Goal: Navigation & Orientation: Understand site structure

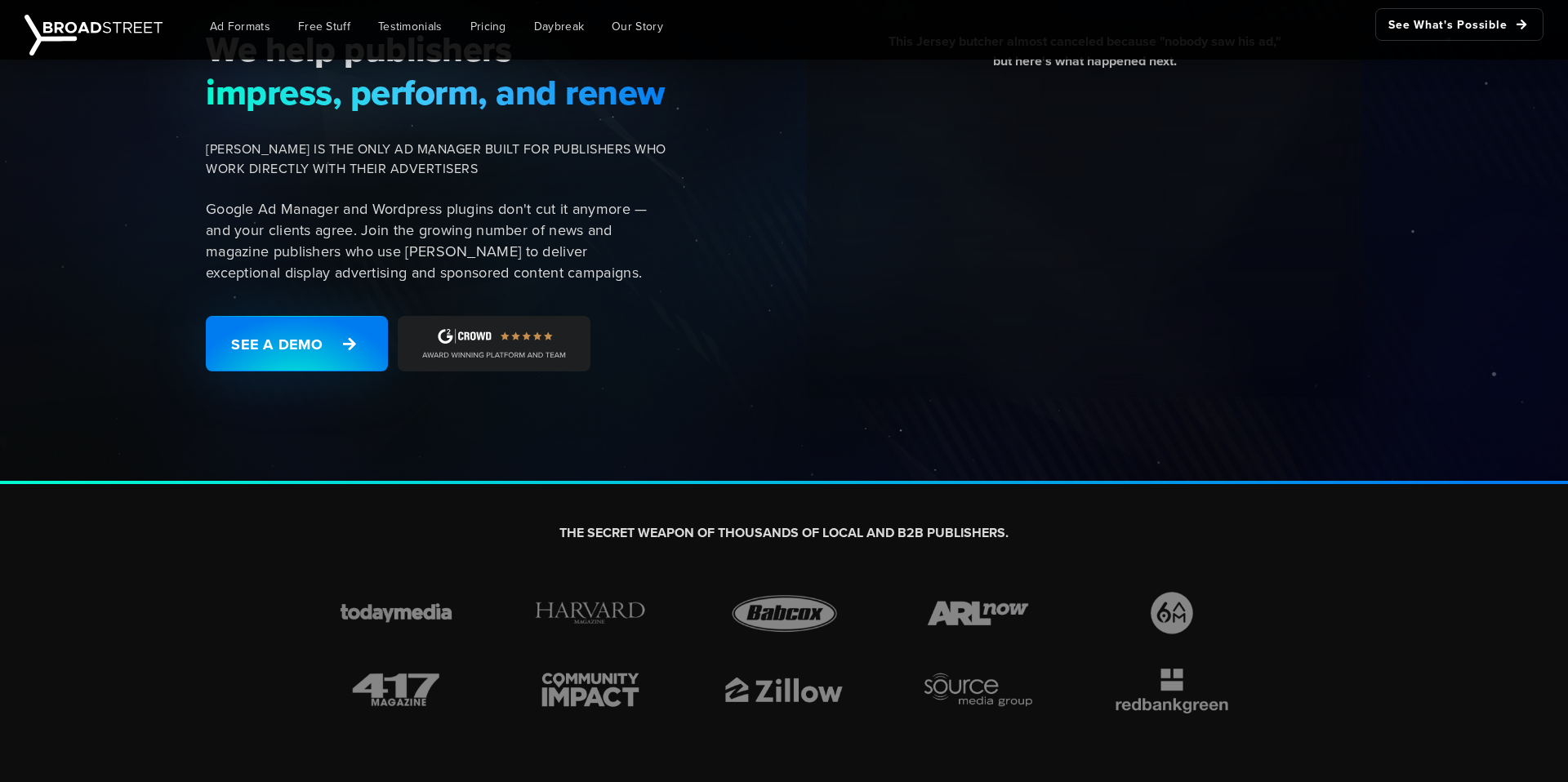
scroll to position [157, 0]
click at [319, 366] on link "See a Demo" at bounding box center [297, 342] width 182 height 56
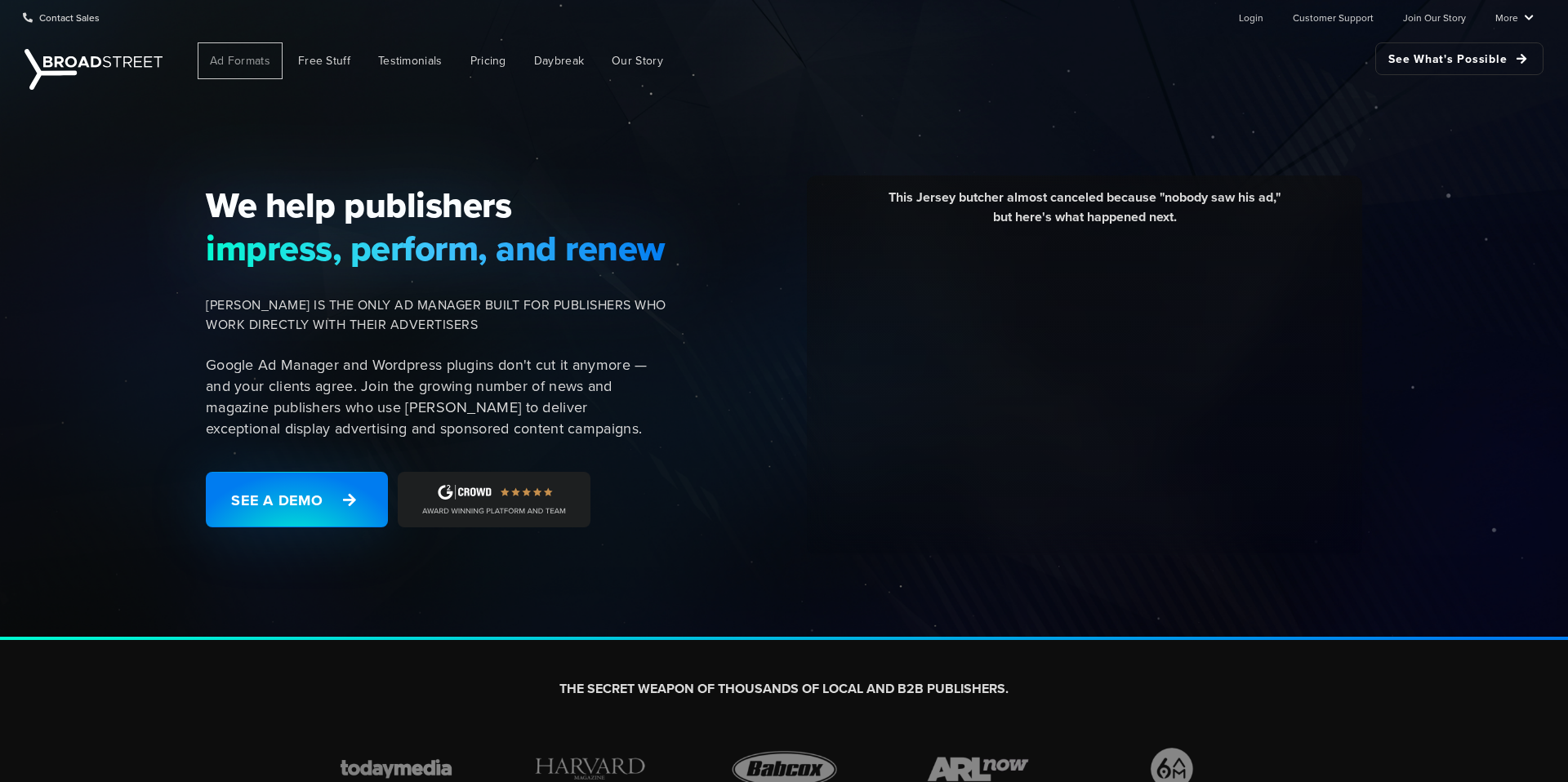
click at [248, 60] on span "Ad Formats" at bounding box center [240, 61] width 60 height 17
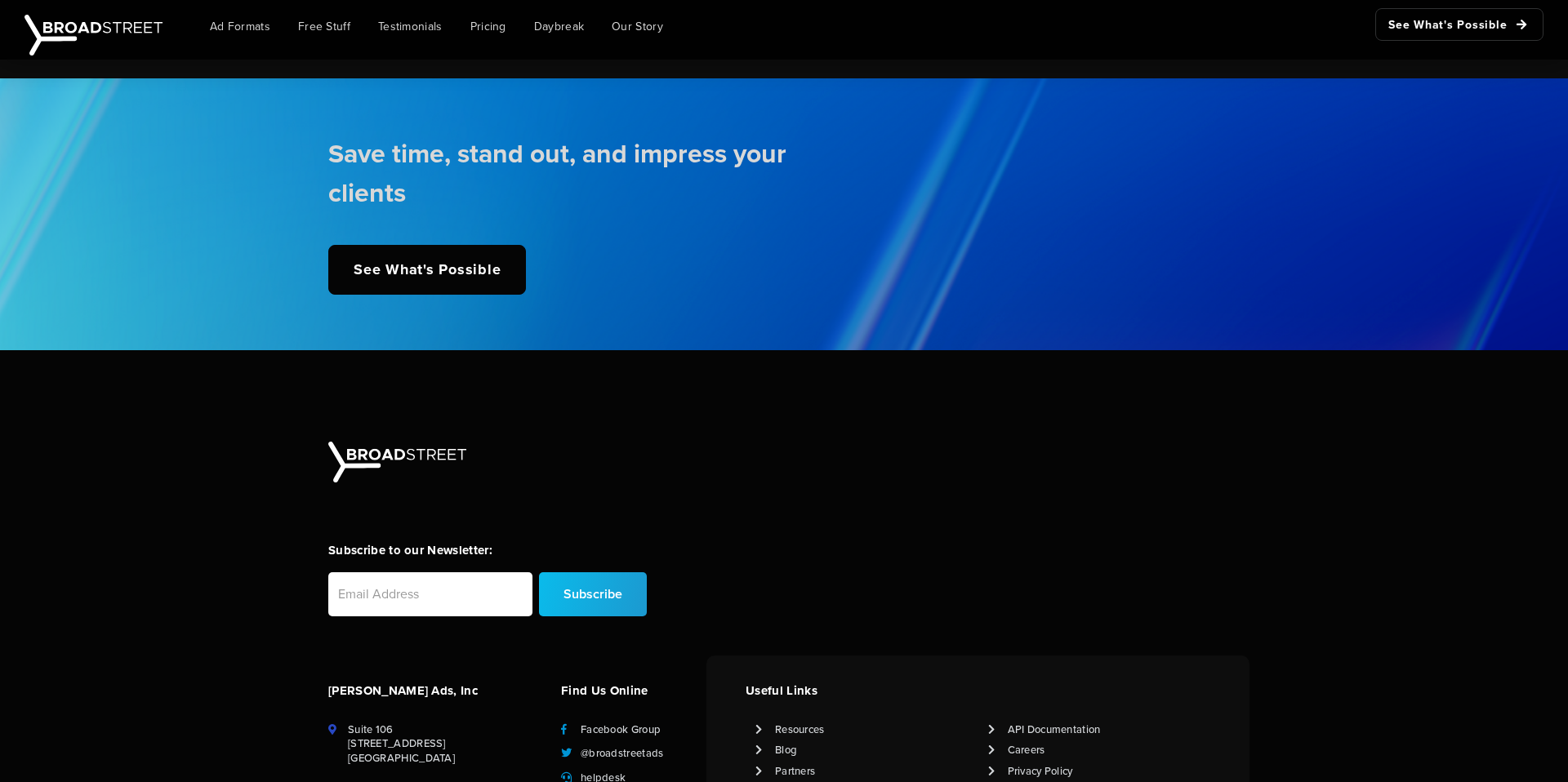
scroll to position [3975, 0]
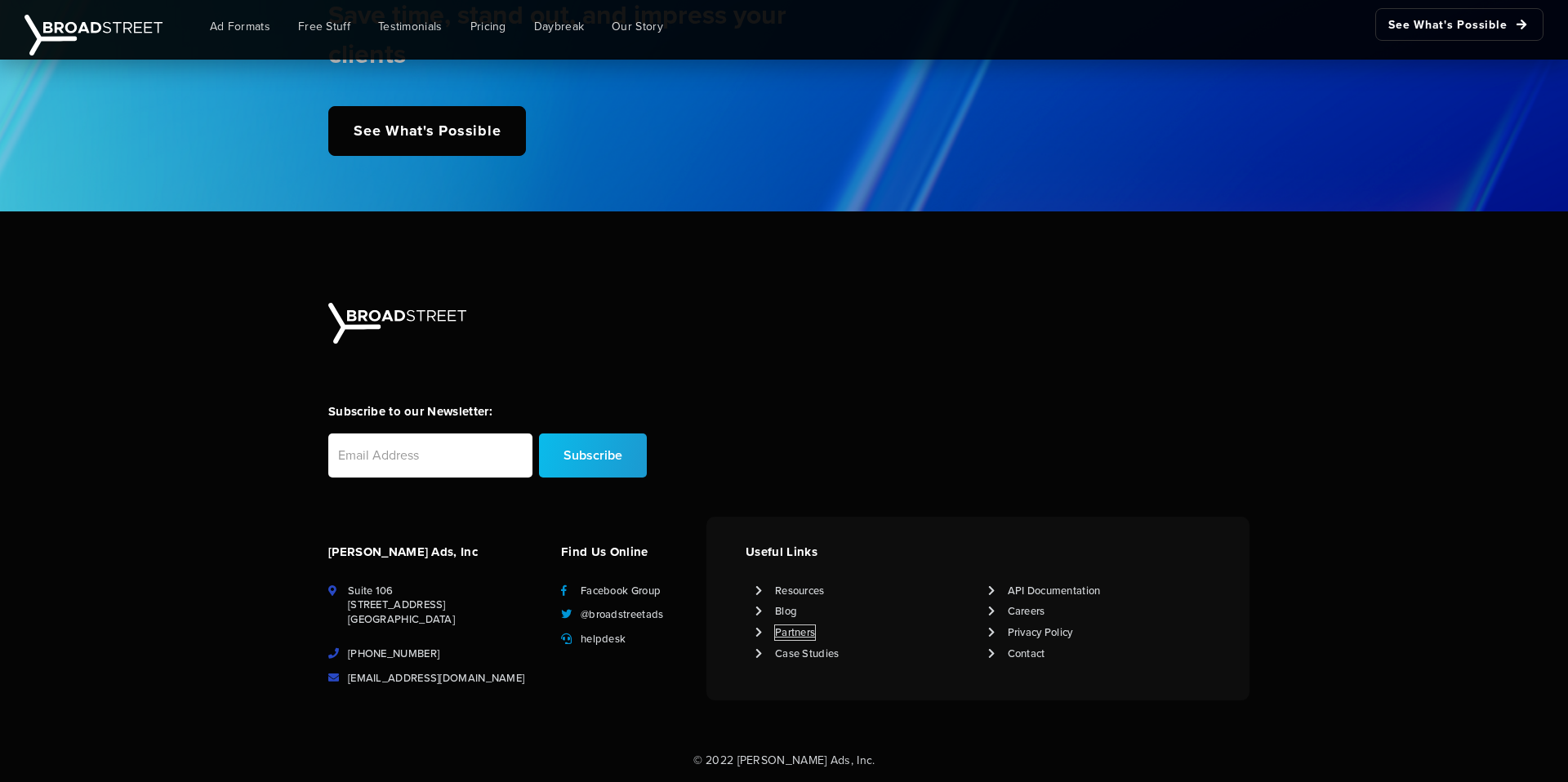
click at [793, 631] on link "Partners" at bounding box center [795, 632] width 40 height 15
